Goal: Transaction & Acquisition: Purchase product/service

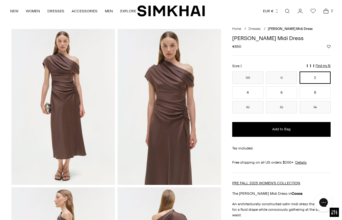
scroll to position [15, 0]
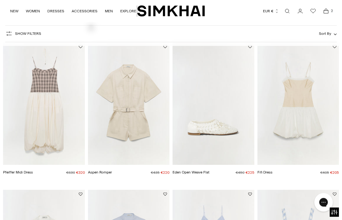
scroll to position [195, 0]
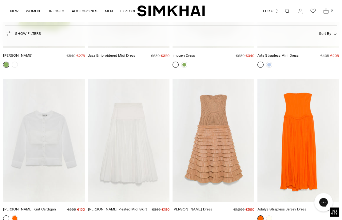
scroll to position [5048, 0]
click at [300, 143] on img "Adalys Strapless Jersey Dress" at bounding box center [298, 140] width 82 height 122
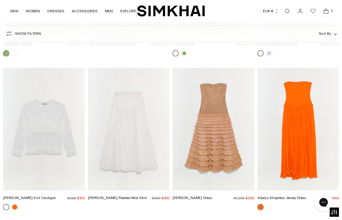
scroll to position [5061, 0]
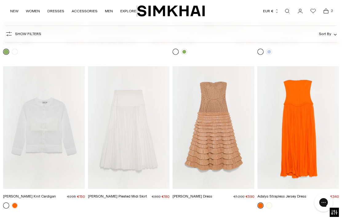
click at [211, 106] on img "Santana Dress" at bounding box center [214, 127] width 82 height 122
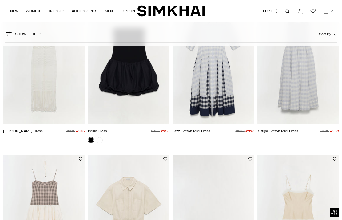
scroll to position [475, 0]
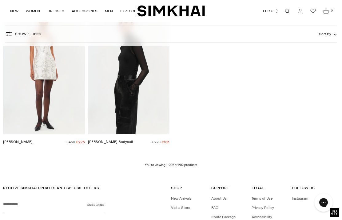
scroll to position [7637, 0]
